Goal: Find specific page/section: Locate a particular part of the current website

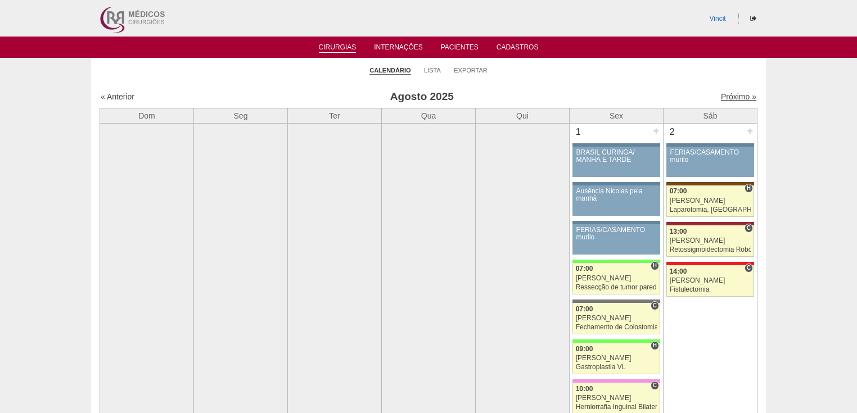
click at [721, 95] on link "Próximo »" at bounding box center [738, 96] width 35 height 9
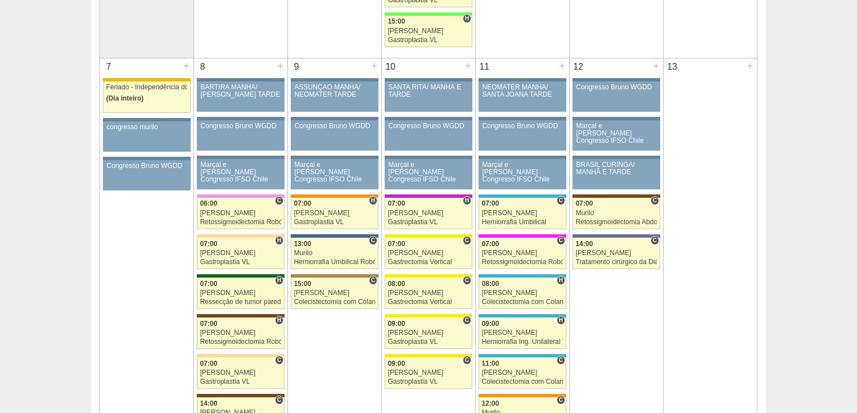
scroll to position [630, 0]
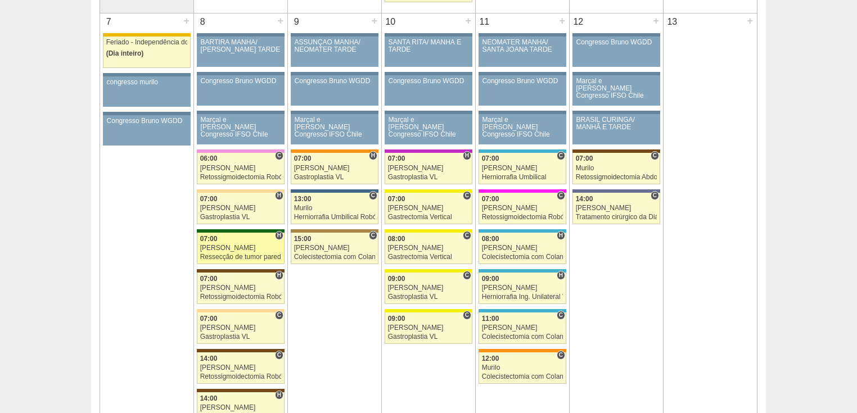
click at [266, 253] on div "Ressecção de tumor parede abdominal pélvica" at bounding box center [241, 256] width 82 height 7
